Goal: Find contact information: Find contact information

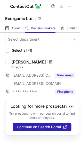
click at [49, 62] on span at bounding box center [50, 62] width 3 height 4
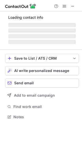
scroll to position [116, 82]
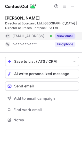
click at [63, 36] on button "View email" at bounding box center [65, 35] width 20 height 5
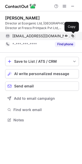
click at [71, 35] on span at bounding box center [72, 36] width 4 height 4
